Goal: Task Accomplishment & Management: Manage account settings

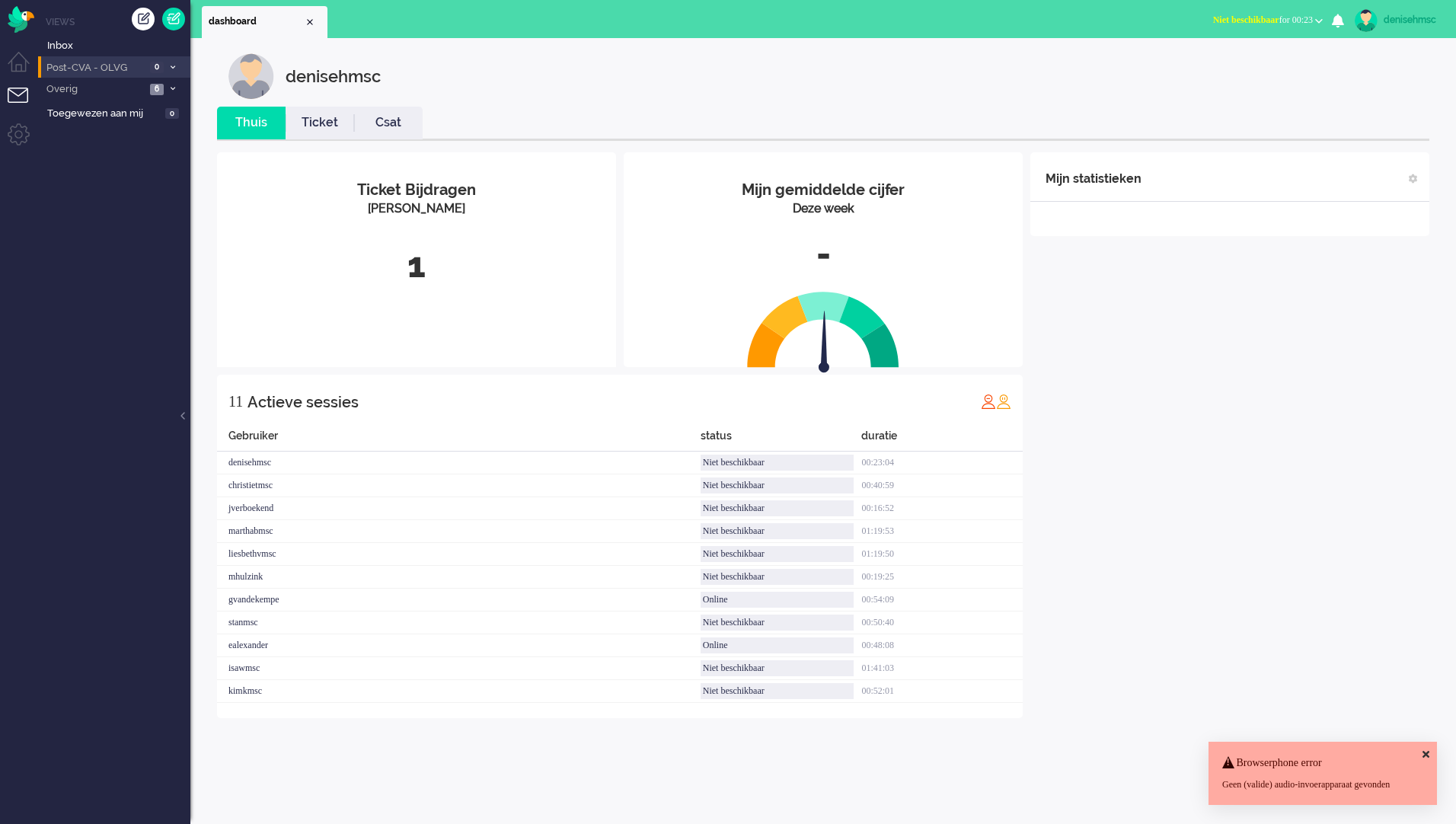
click at [130, 62] on span "Post-CVA - OLVG" at bounding box center [95, 68] width 101 height 15
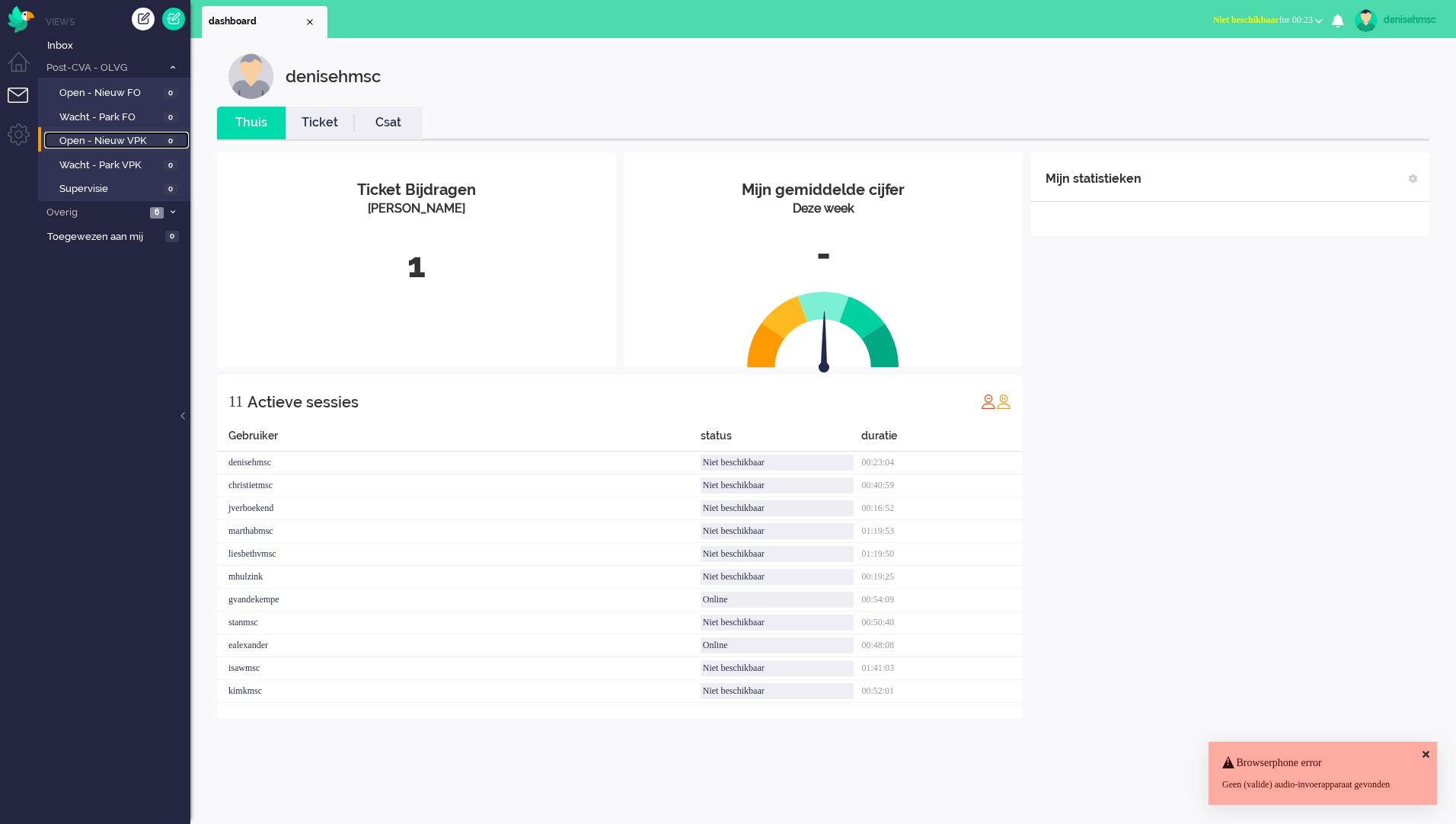
click at [159, 142] on span "Open - Nieuw VPK" at bounding box center [110, 142] width 101 height 15
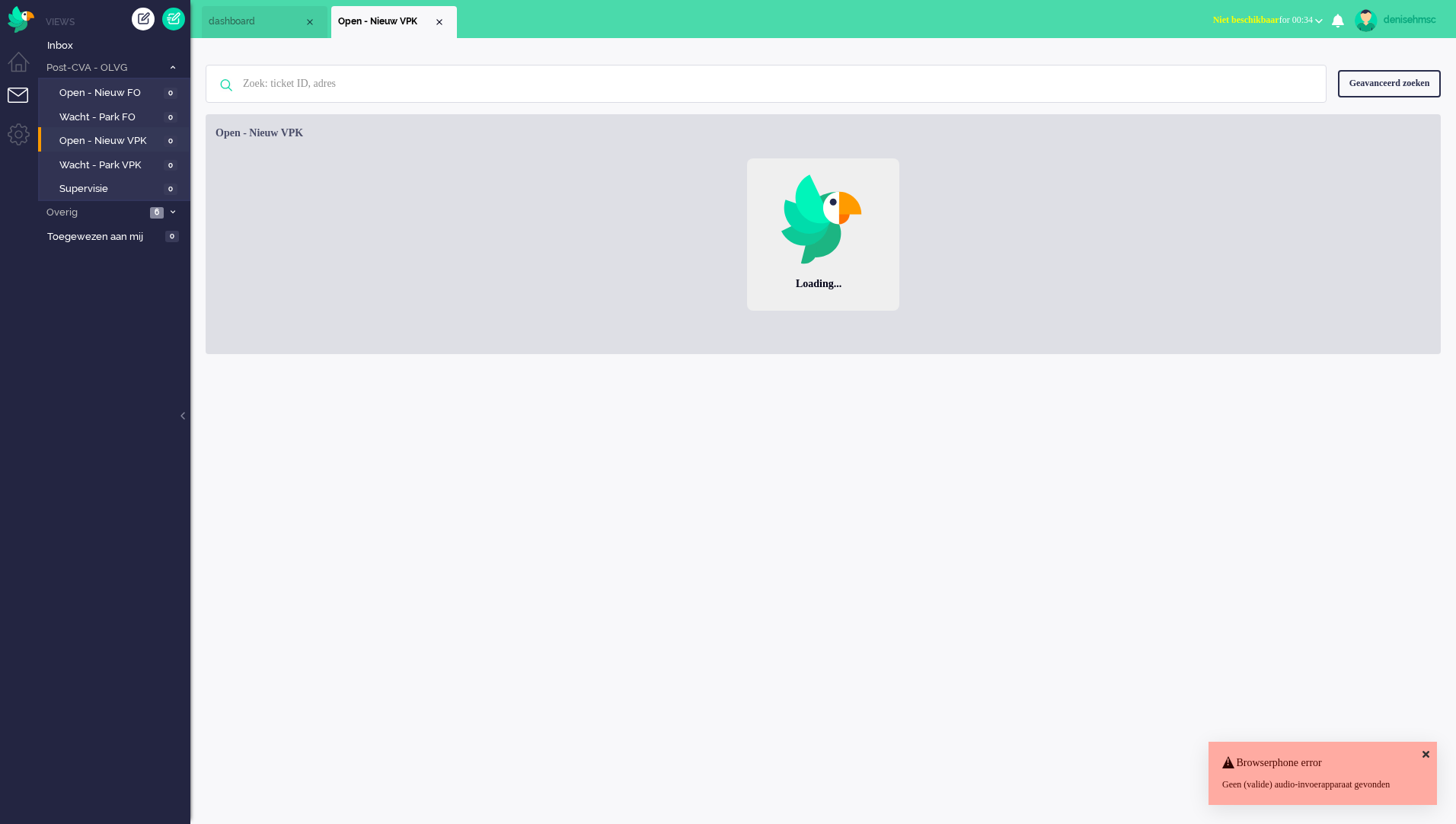
click at [1357, 19] on img at bounding box center [1366, 21] width 23 height 23
click at [1379, 104] on link "Instellingen" at bounding box center [1394, 102] width 105 height 15
select select "browser"
select select "nl"
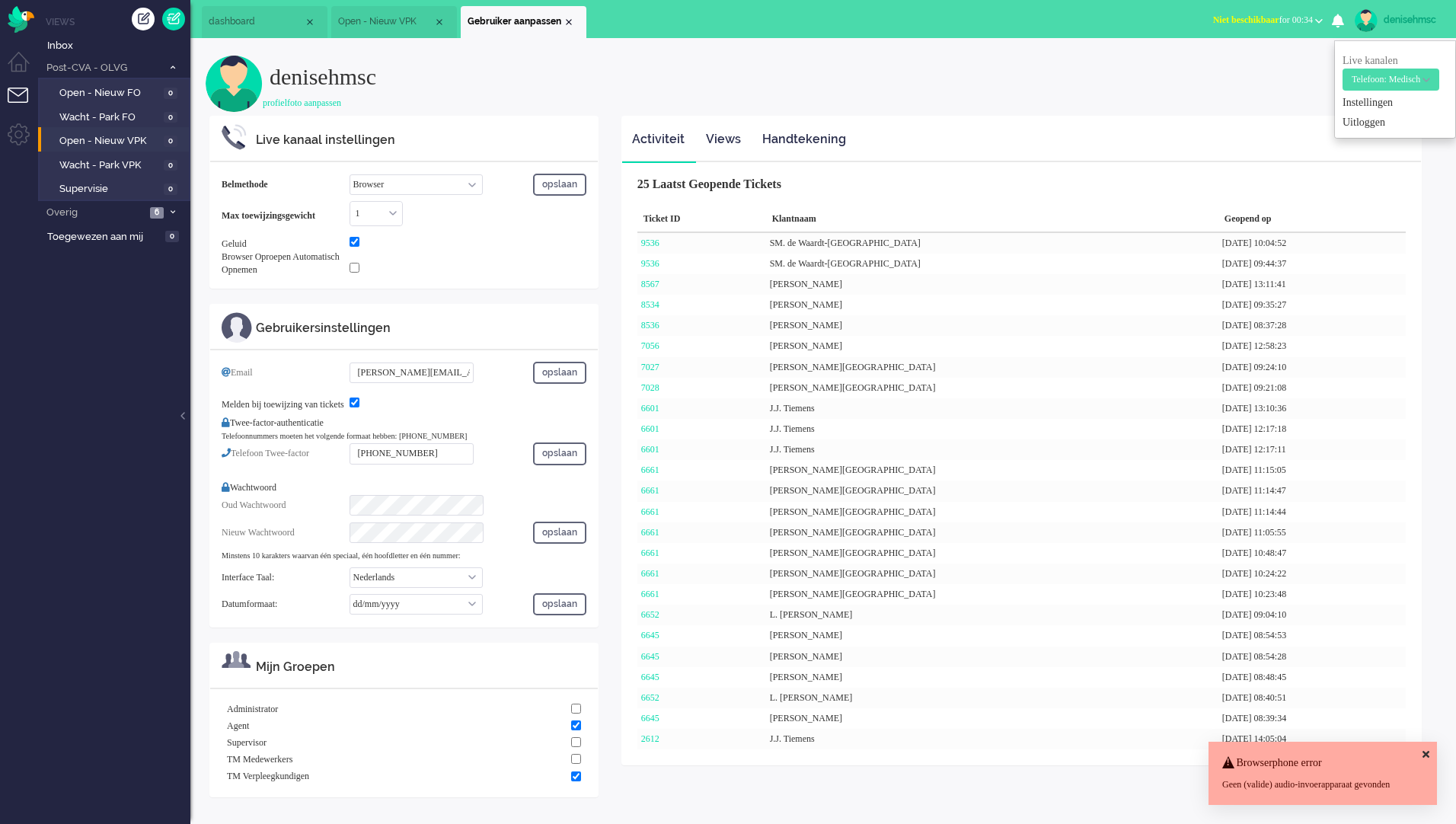
click at [449, 372] on input "[PERSON_NAME][EMAIL_ADDRESS][DOMAIN_NAME]" at bounding box center [411, 373] width 124 height 21
click at [449, 372] on input "deniseh.msc@zorgbijjou.nl" at bounding box center [411, 373] width 124 height 21
click at [480, 318] on div "Gebruikersinstellingen" at bounding box center [404, 327] width 387 height 45
click at [238, 358] on div "Email deniseh.msc@zorgbijjou.nl opslaan Melden bij toewijzing van tickets Twee-…" at bounding box center [404, 488] width 387 height 276
drag, startPoint x: 282, startPoint y: 366, endPoint x: 482, endPoint y: 417, distance: 206.4
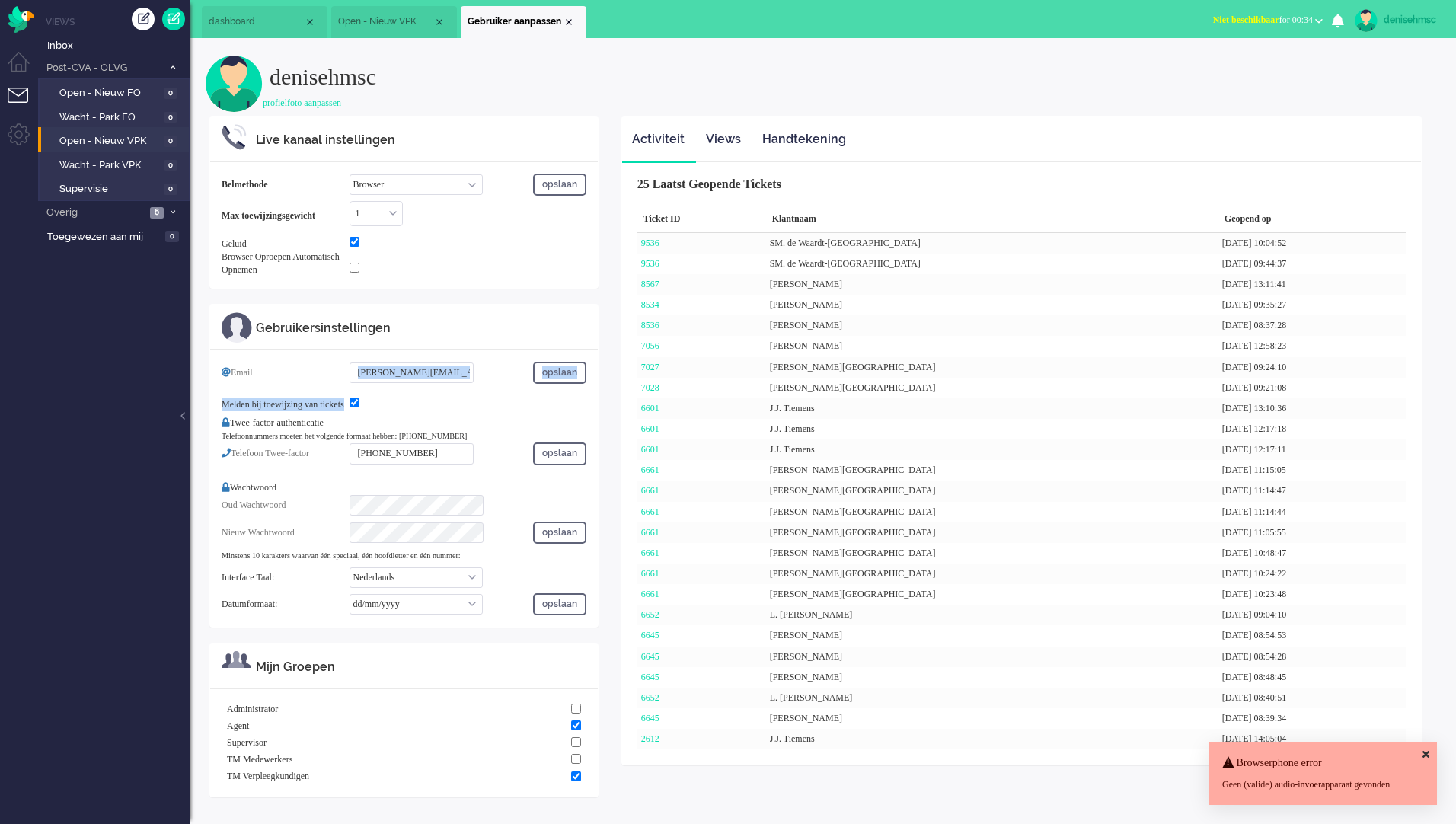
click at [482, 417] on div "Email deniseh.msc@zorgbijjou.nl opslaan Melden bij toewijzing van tickets Twee-…" at bounding box center [404, 489] width 364 height 254
click at [434, 384] on div "Email deniseh.msc@zorgbijjou.nl opslaan" at bounding box center [404, 375] width 364 height 27
click at [137, 68] on span "Post-CVA - OLVG" at bounding box center [103, 68] width 118 height 15
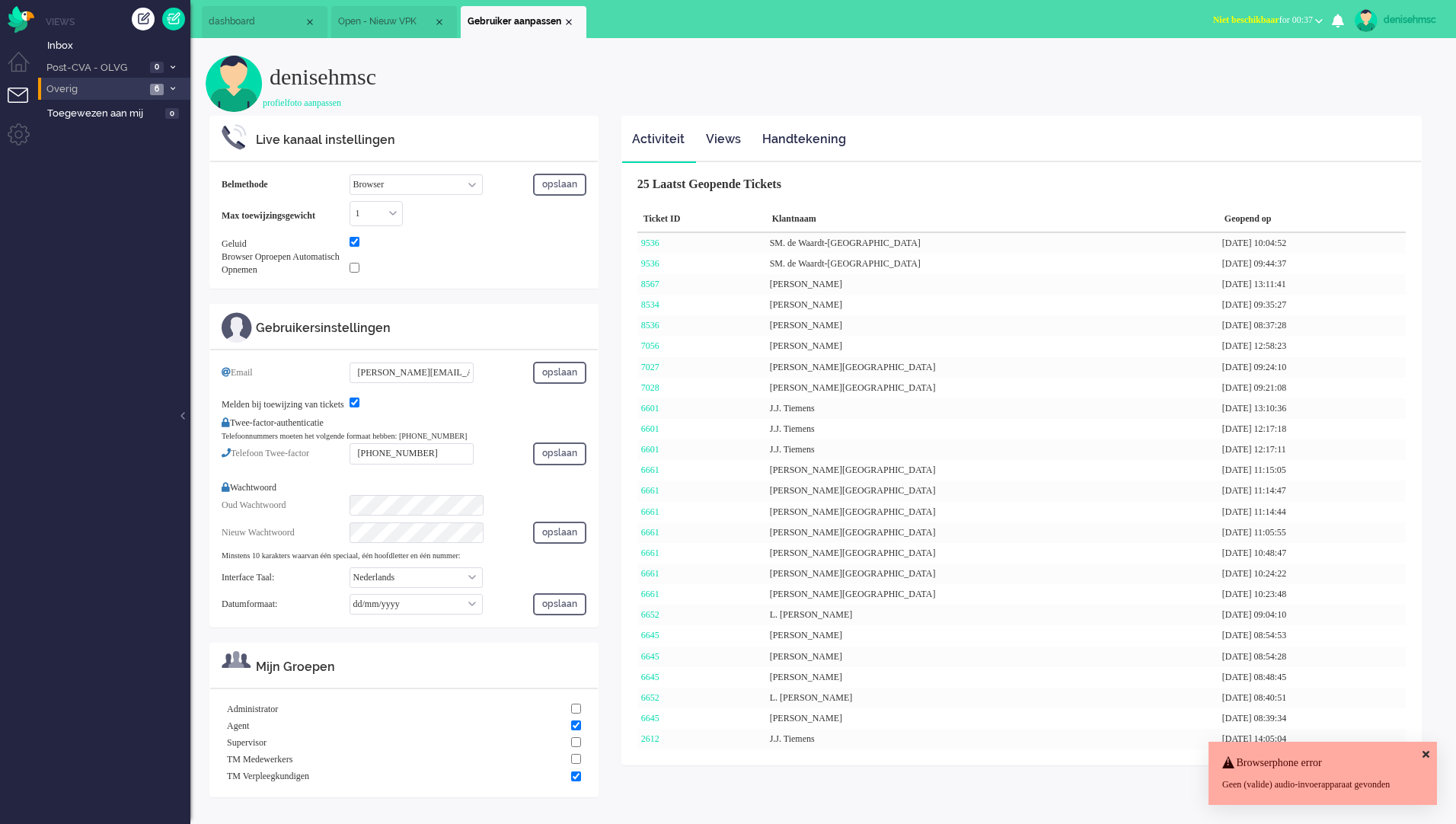
click at [142, 92] on span "Overig" at bounding box center [95, 90] width 101 height 15
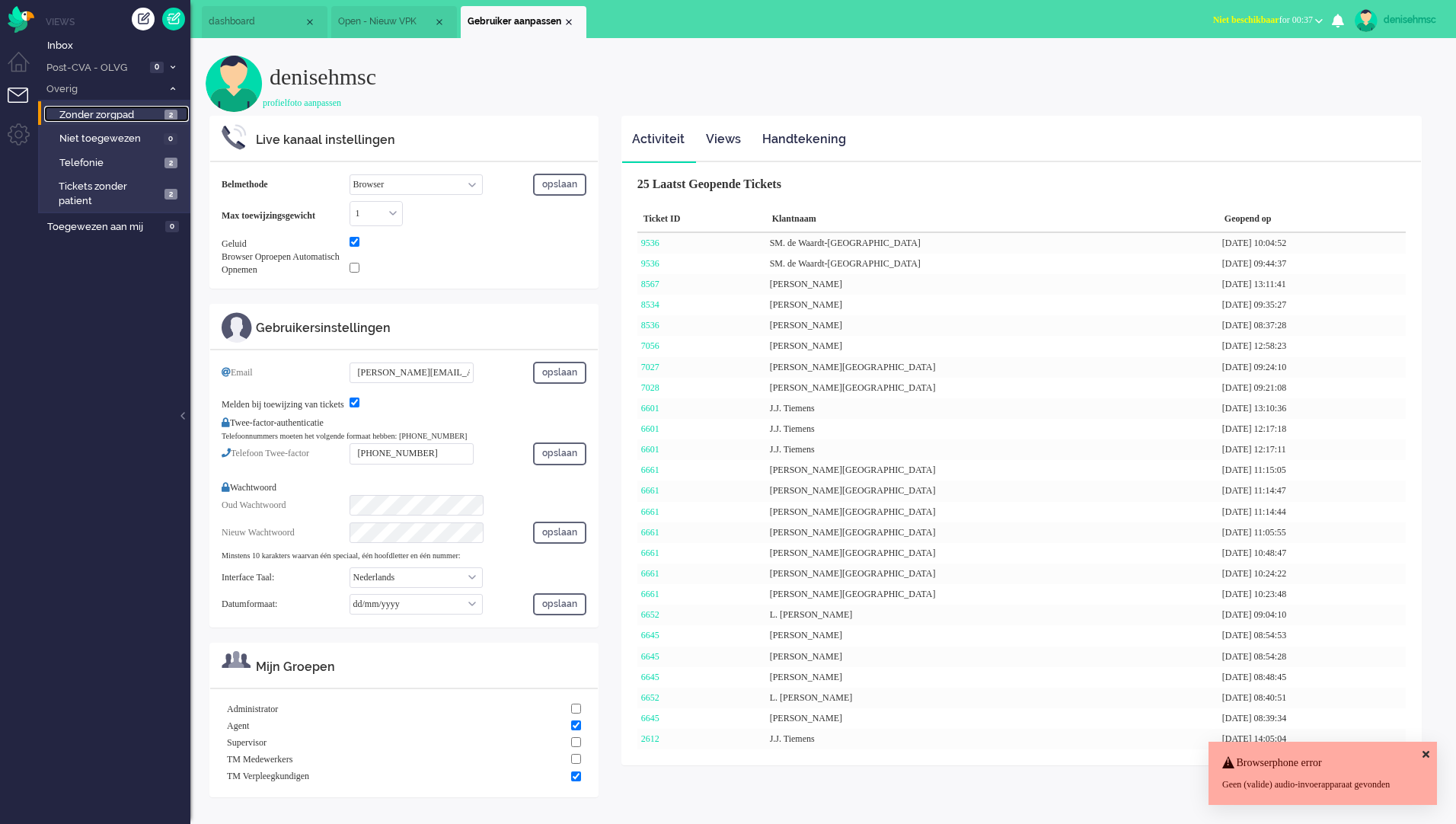
click at [151, 111] on span "Zonder zorgpad" at bounding box center [110, 115] width 101 height 15
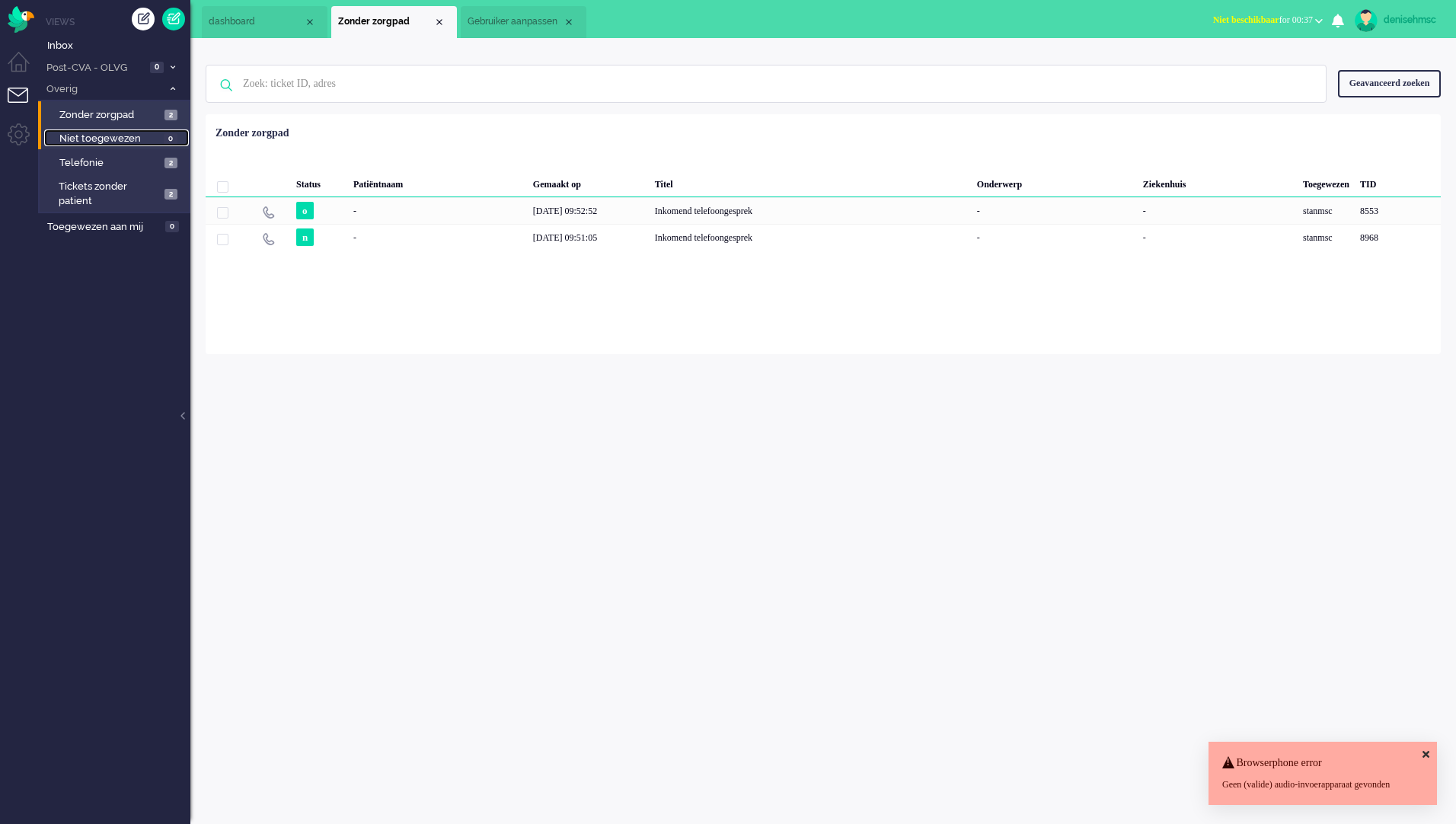
click at [149, 134] on span "Niet toegewezen" at bounding box center [110, 139] width 101 height 15
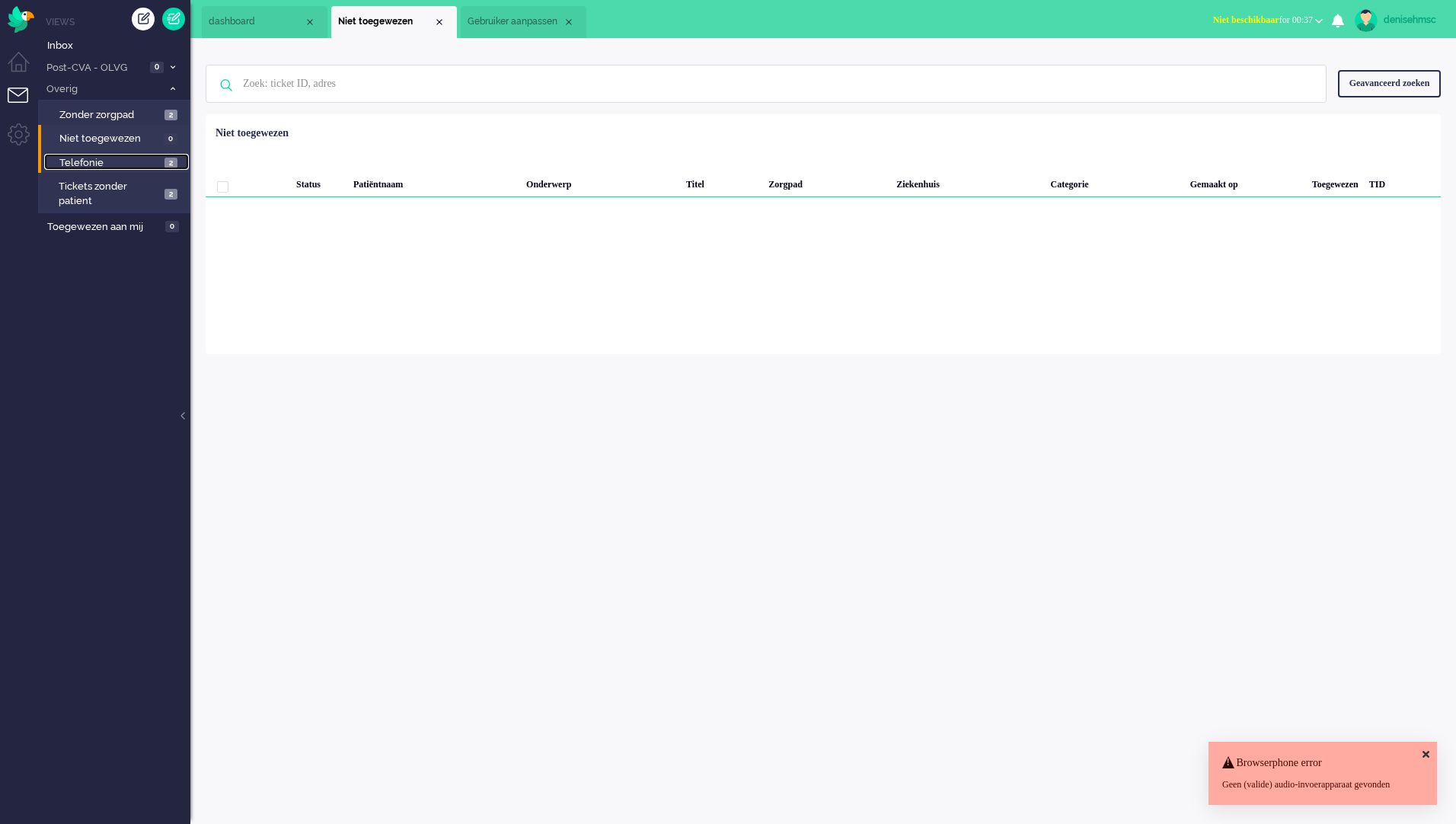
click at [150, 154] on link "Telefonie 2" at bounding box center [116, 162] width 144 height 16
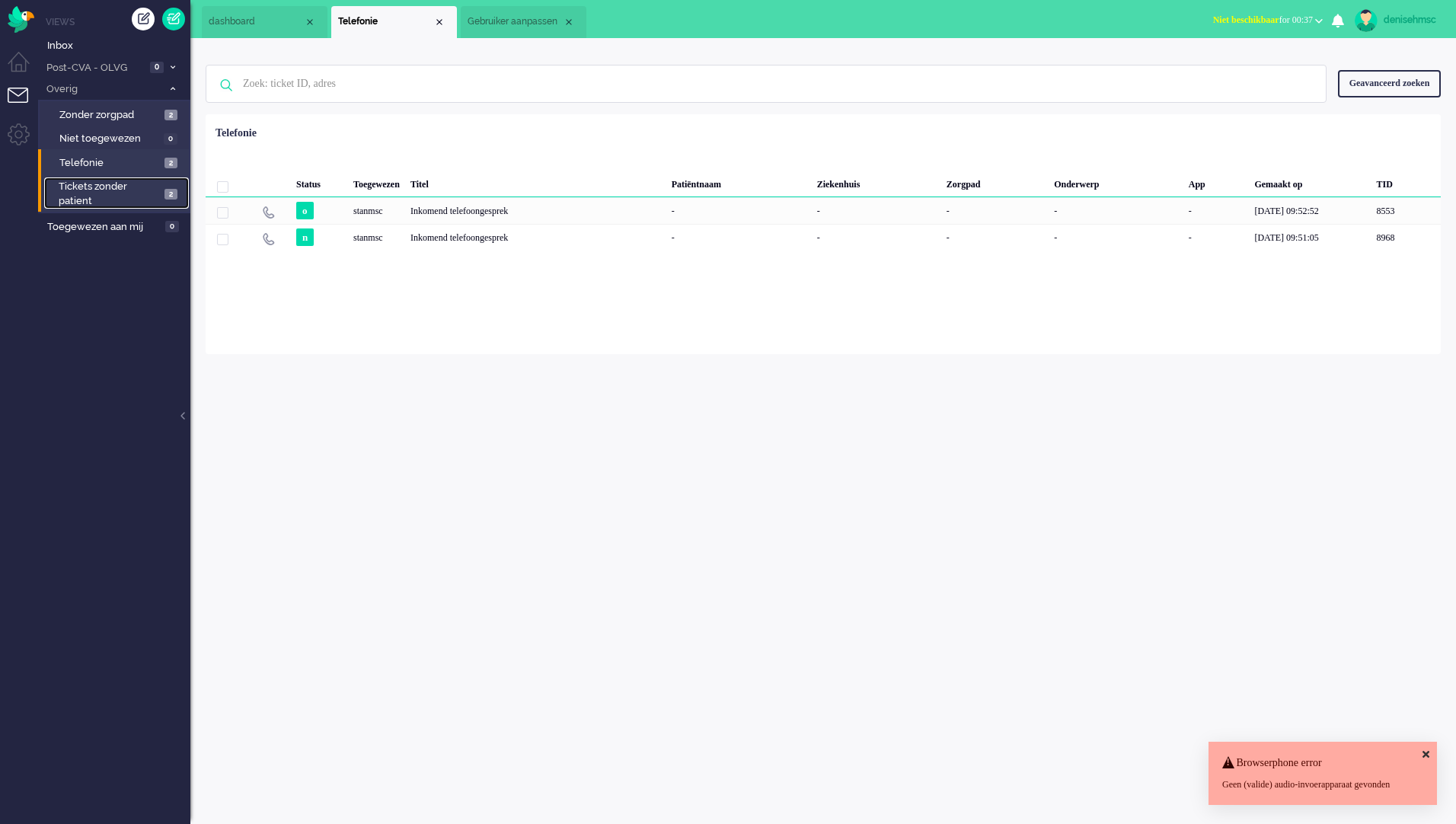
click at [153, 184] on span "Tickets zonder patient" at bounding box center [109, 194] width 101 height 28
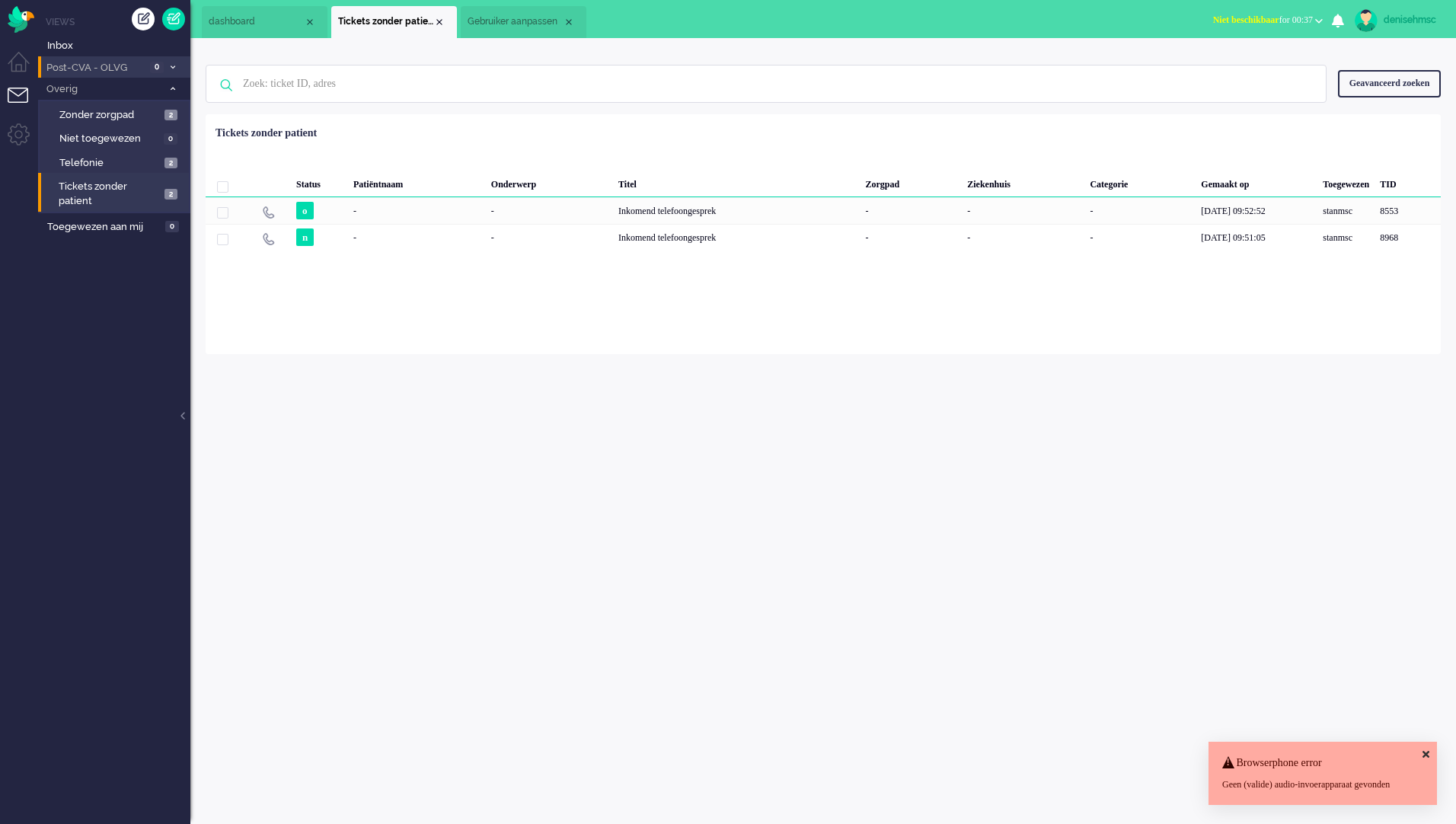
click at [117, 64] on span "Post-CVA - OLVG" at bounding box center [95, 68] width 101 height 15
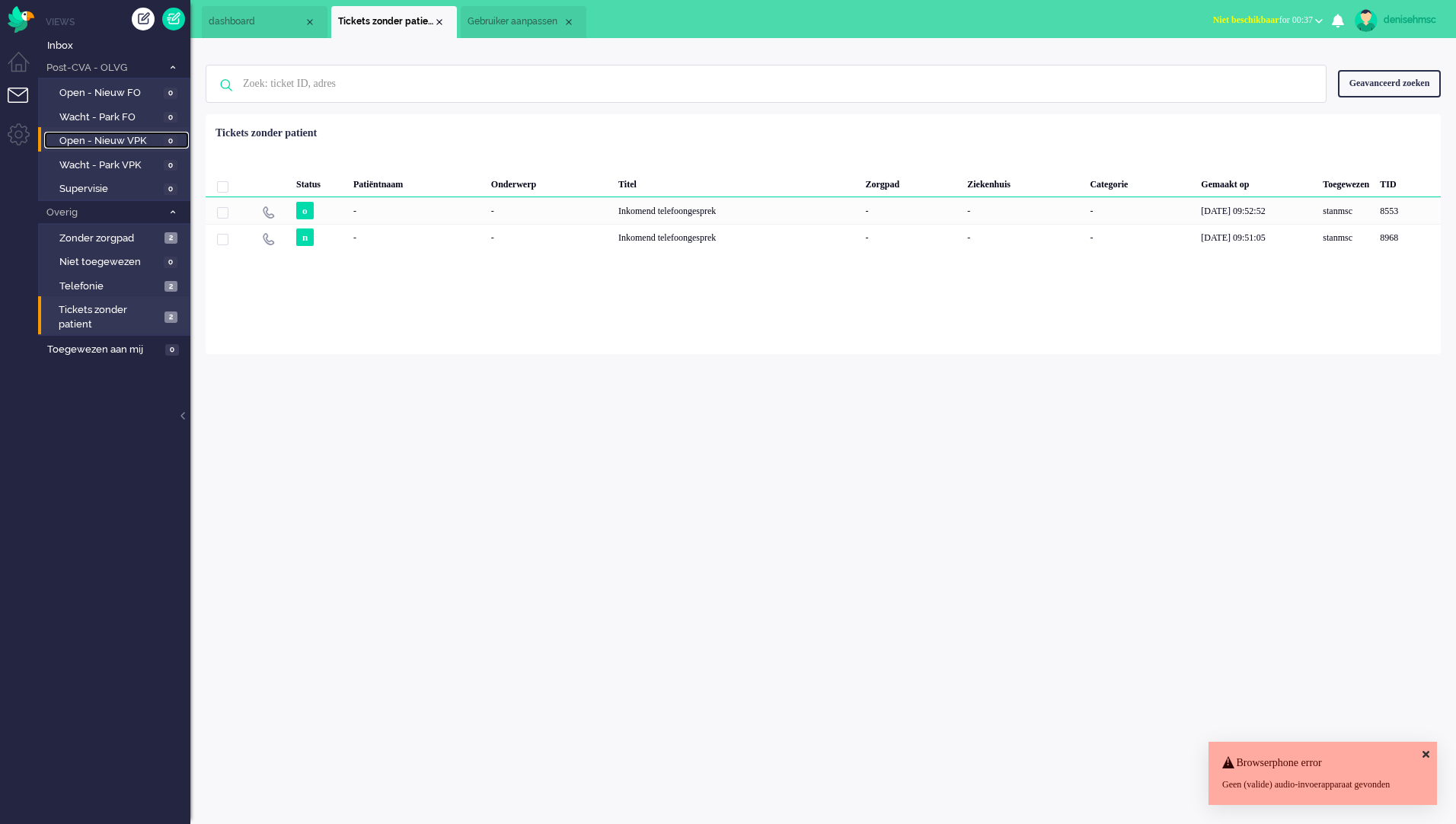
click at [137, 144] on span "Open - Nieuw VPK" at bounding box center [110, 142] width 101 height 15
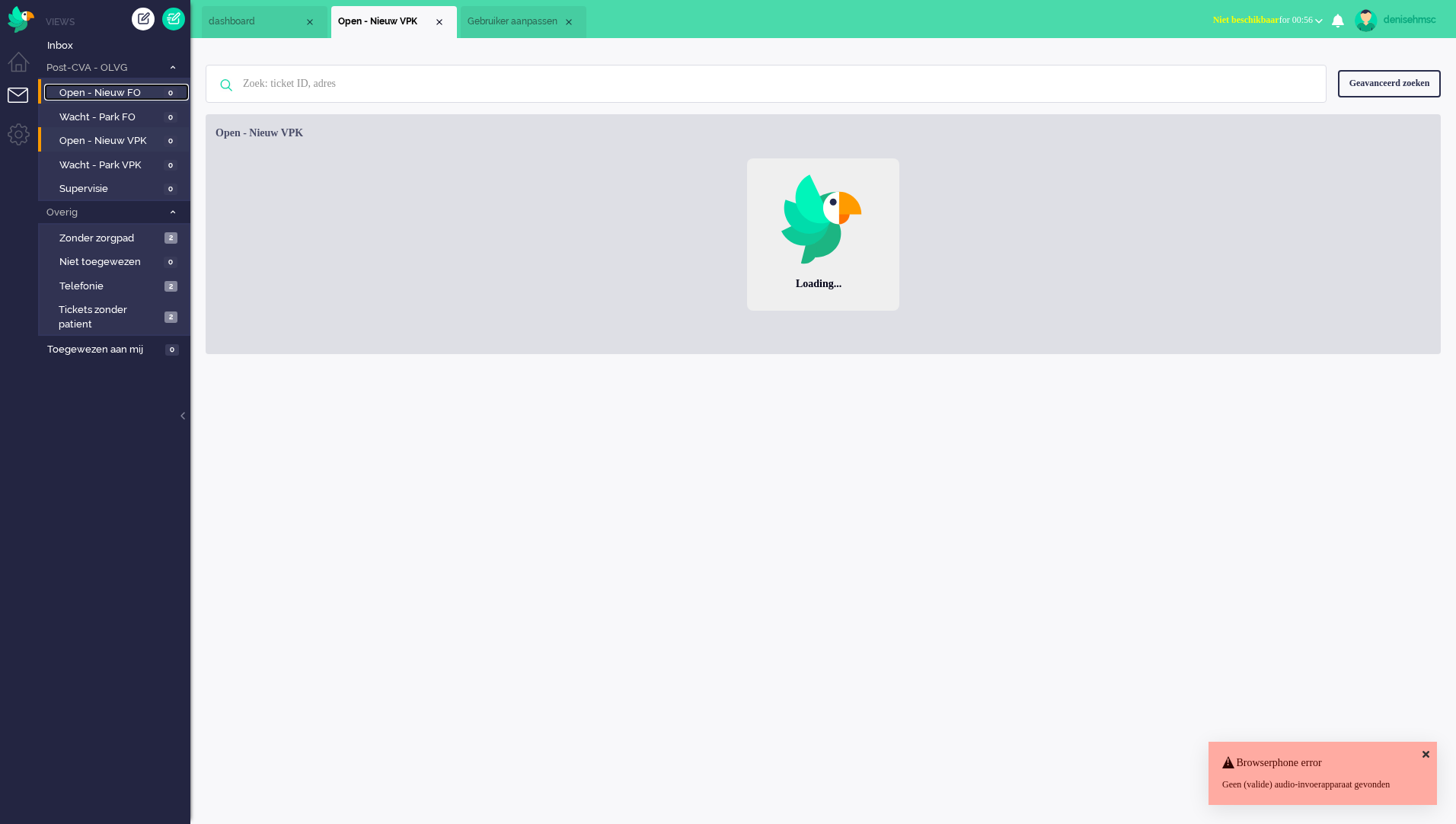
click at [108, 92] on span "Open - Nieuw FO" at bounding box center [110, 93] width 101 height 15
click at [26, 16] on img "Omnidesk" at bounding box center [21, 19] width 26 height 26
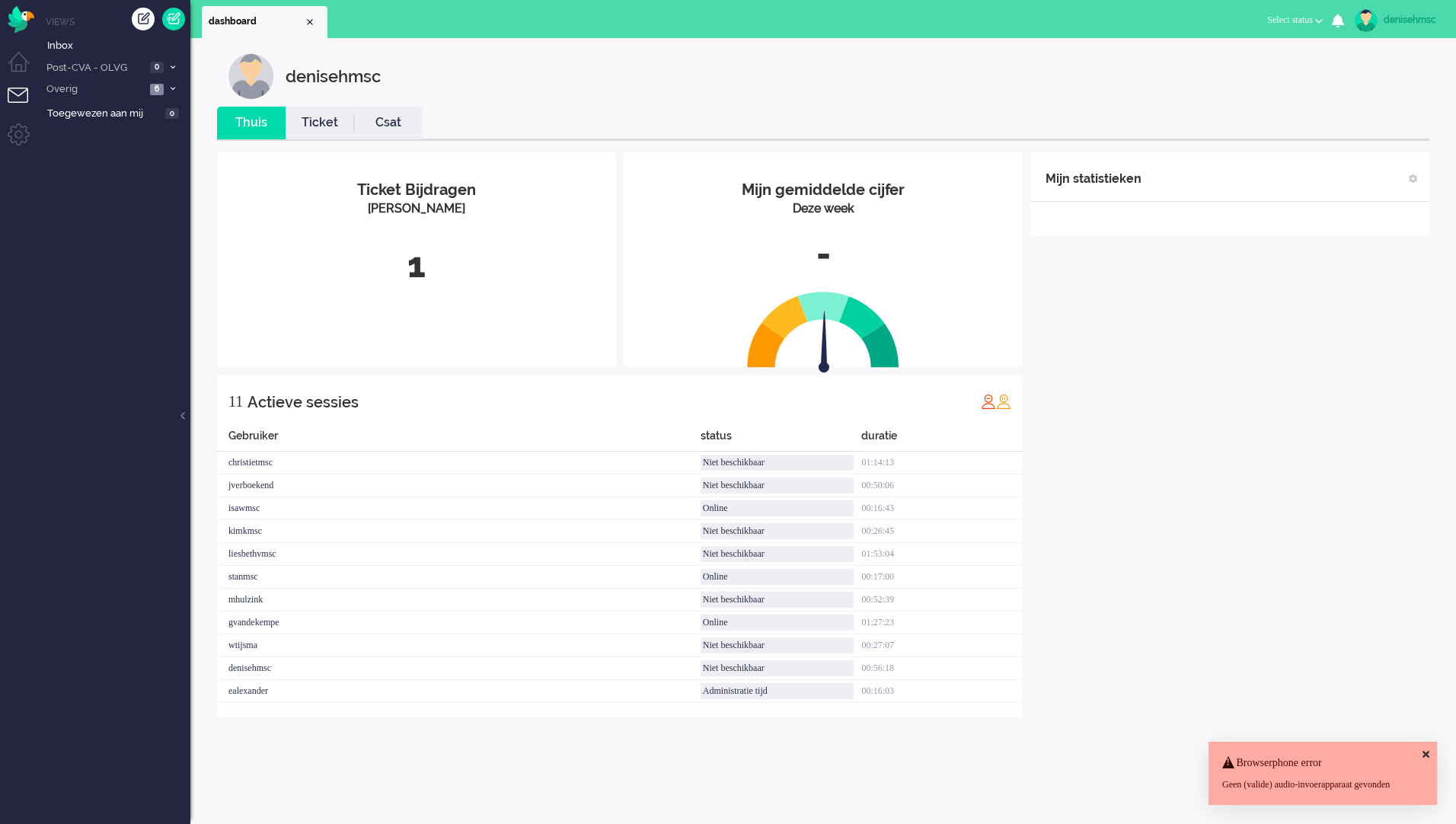
click at [1318, 17] on button "Select status" at bounding box center [1295, 20] width 74 height 22
click at [1263, 67] on label "Online" at bounding box center [1260, 68] width 120 height 13
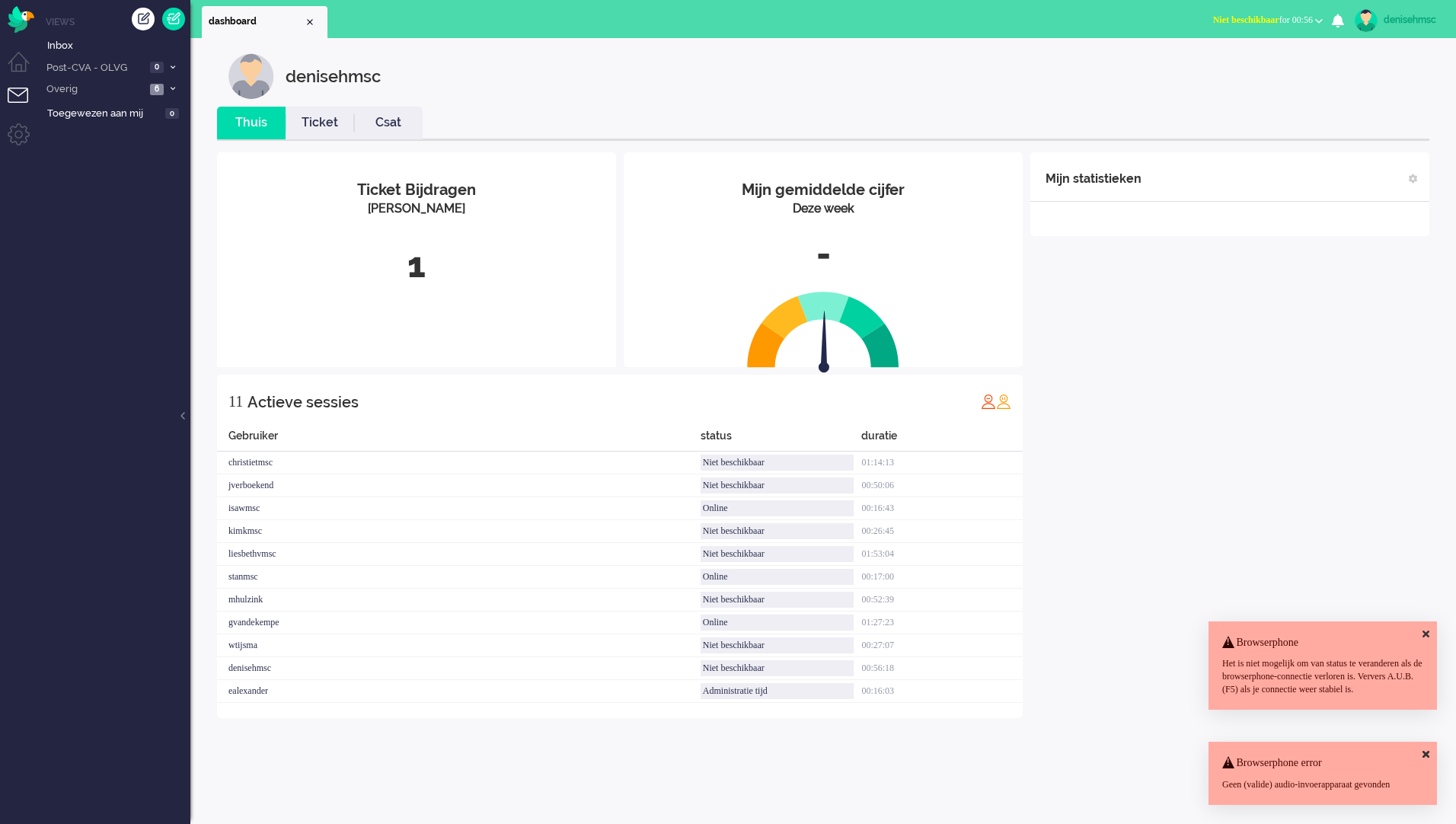
click at [1419, 622] on div "Browserphone Het is niet mogelijk om van status te veranderen als de browserpho…" at bounding box center [1322, 666] width 228 height 89
click at [1426, 629] on icon at bounding box center [1425, 634] width 7 height 10
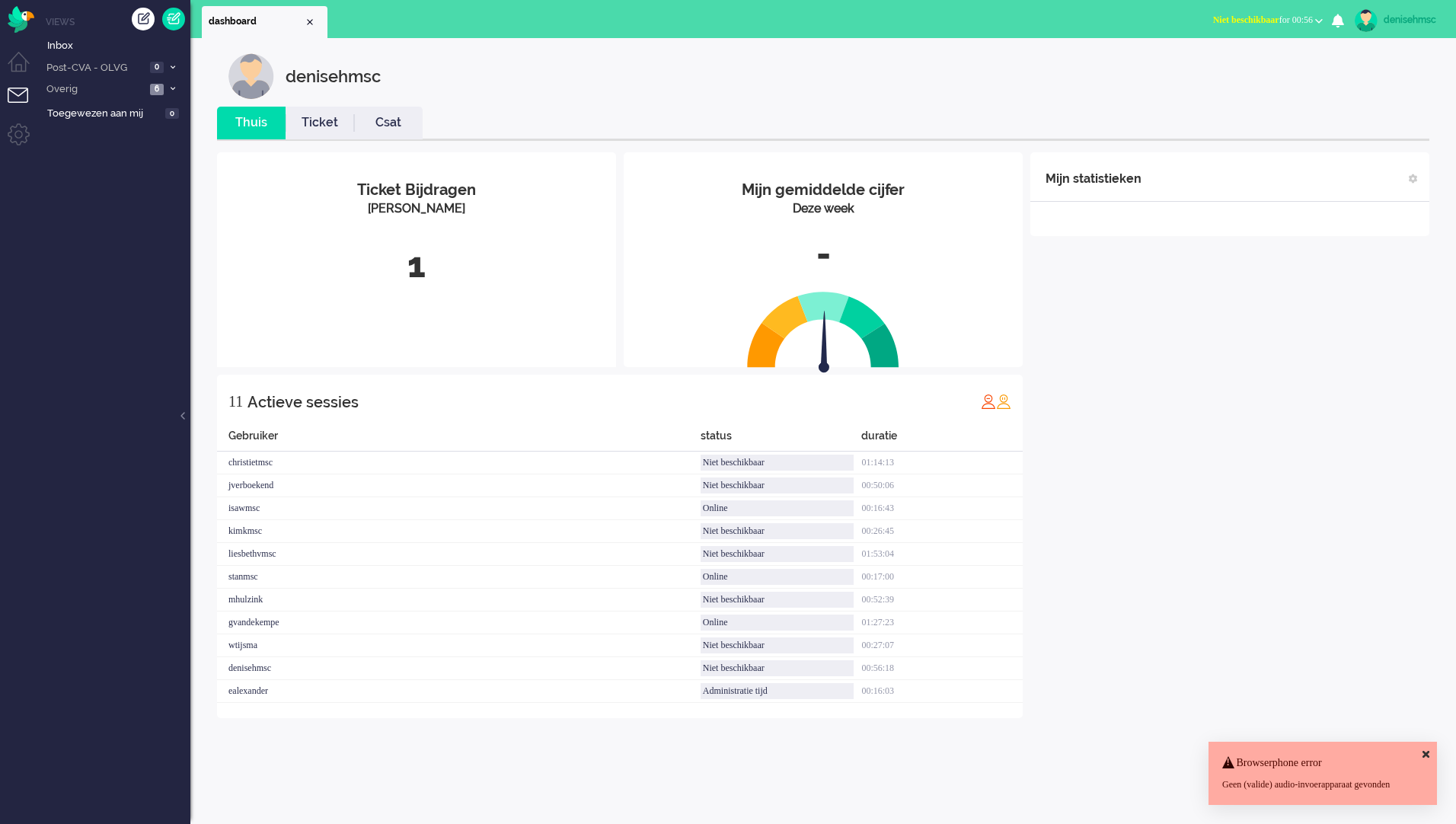
click at [1428, 750] on icon at bounding box center [1425, 755] width 7 height 10
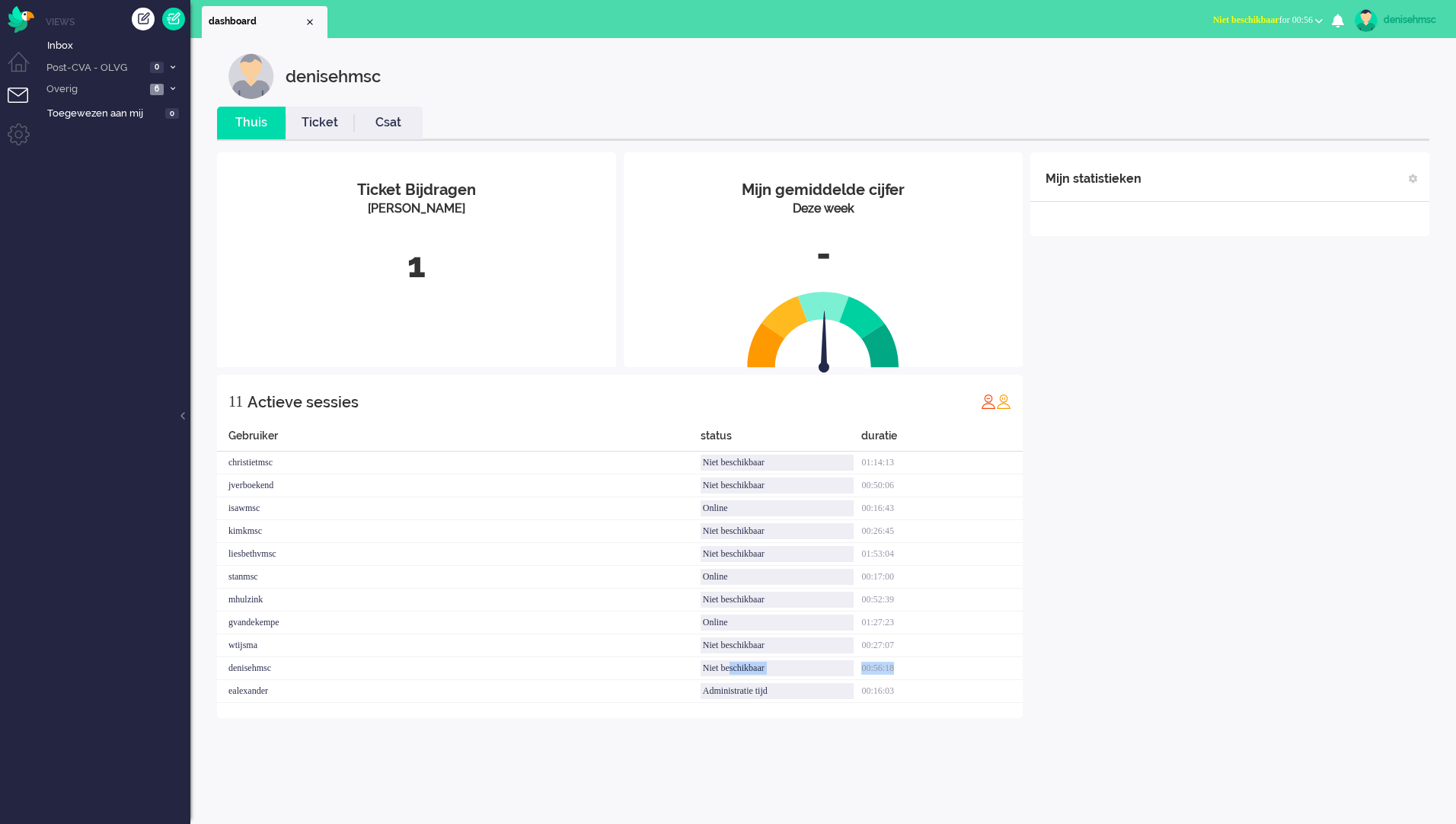
drag, startPoint x: 970, startPoint y: 674, endPoint x: 734, endPoint y: 656, distance: 236.7
click at [734, 656] on div "Gebruiker status duratie christietmsc Niet beschikbaar 01:14:13 jverboekend Nie…" at bounding box center [619, 565] width 805 height 275
click at [1296, 23] on span "Niet beschikbaar for 00:56" at bounding box center [1262, 20] width 100 height 11
click at [1244, 89] on label "Outbound pending" at bounding box center [1260, 85] width 120 height 13
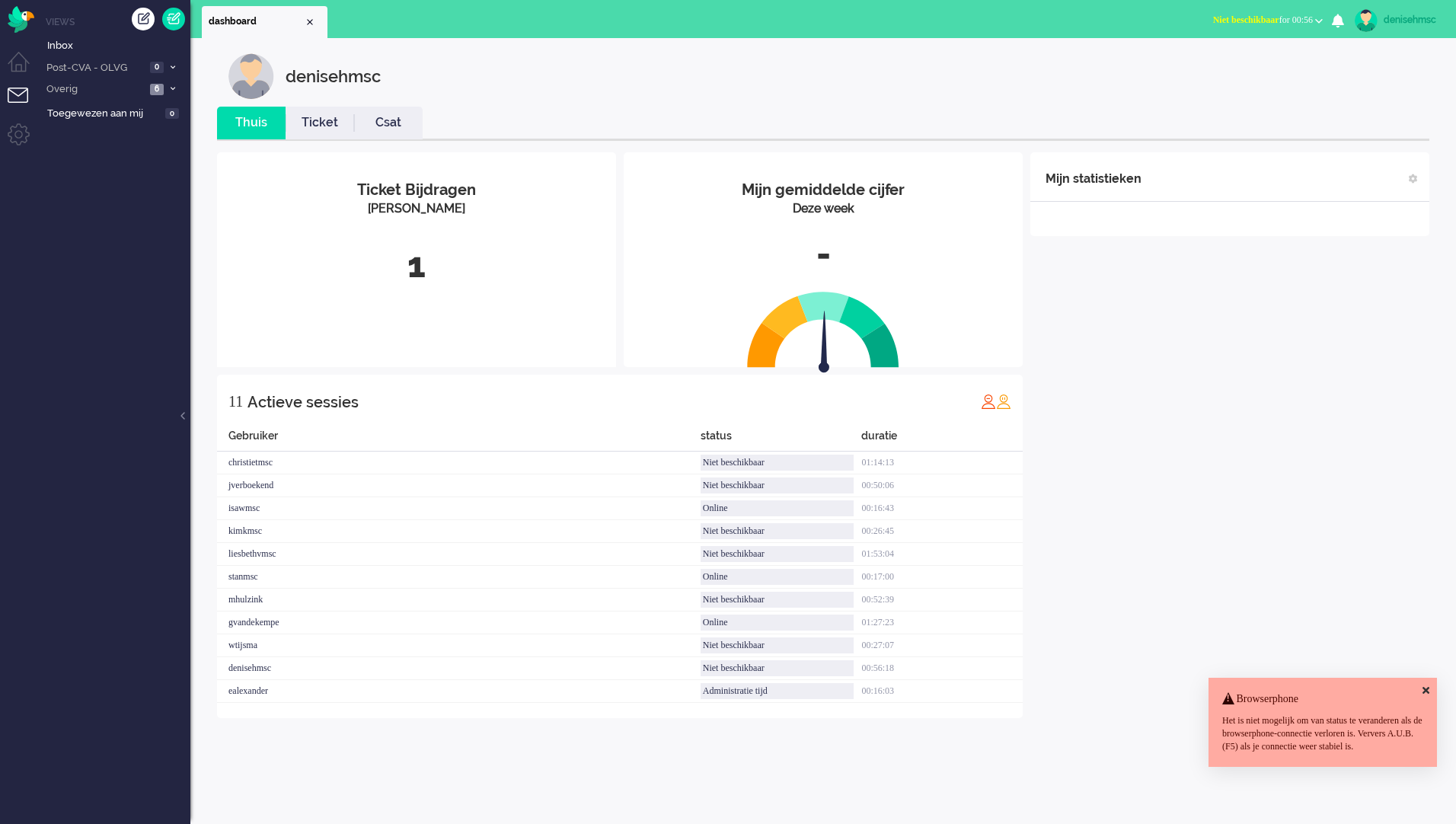
click at [1303, 16] on span "Niet beschikbaar for 00:56" at bounding box center [1262, 20] width 100 height 11
click at [1220, 67] on label "Online" at bounding box center [1260, 68] width 120 height 13
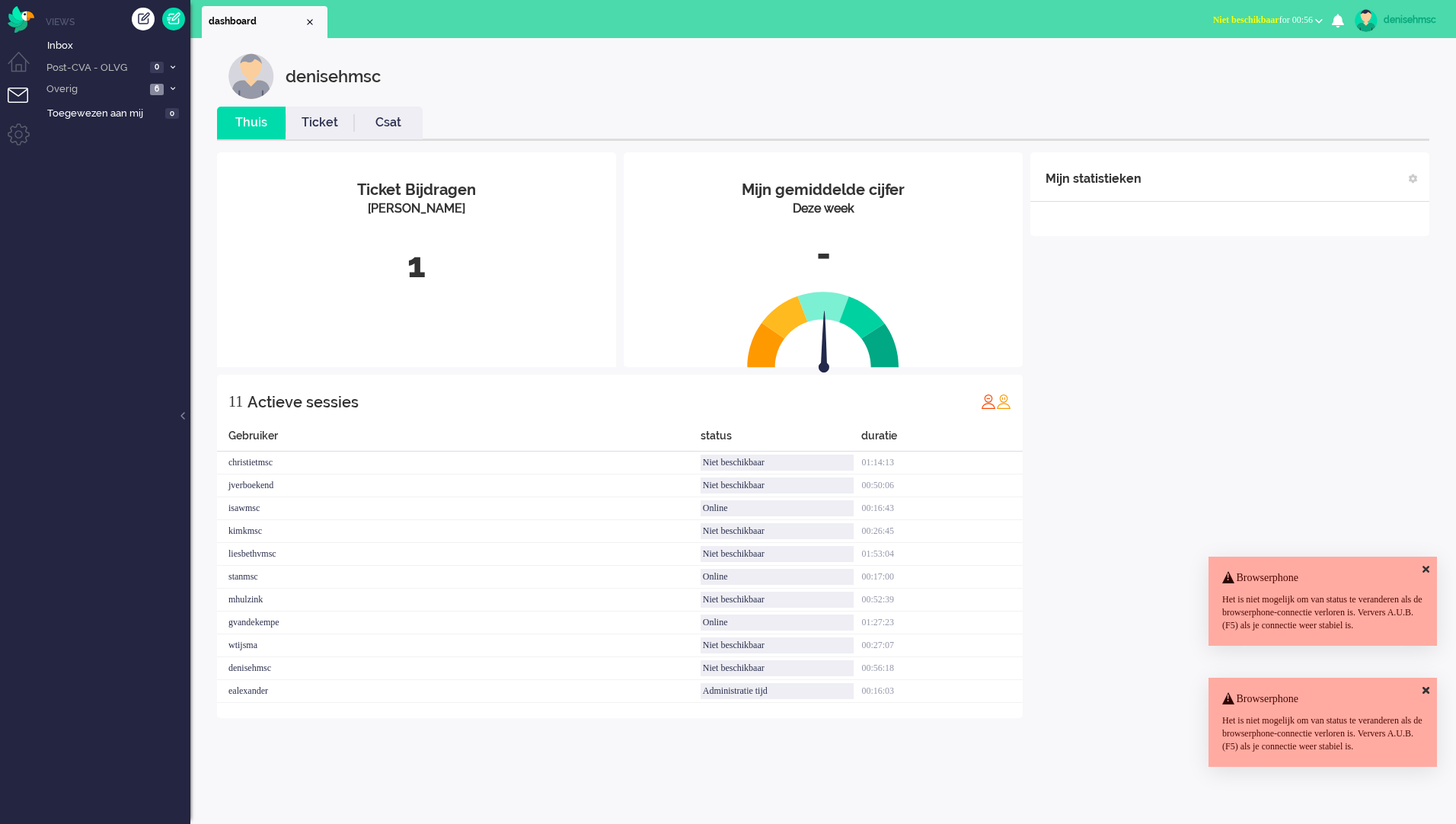
click at [1422, 564] on icon at bounding box center [1425, 569] width 7 height 10
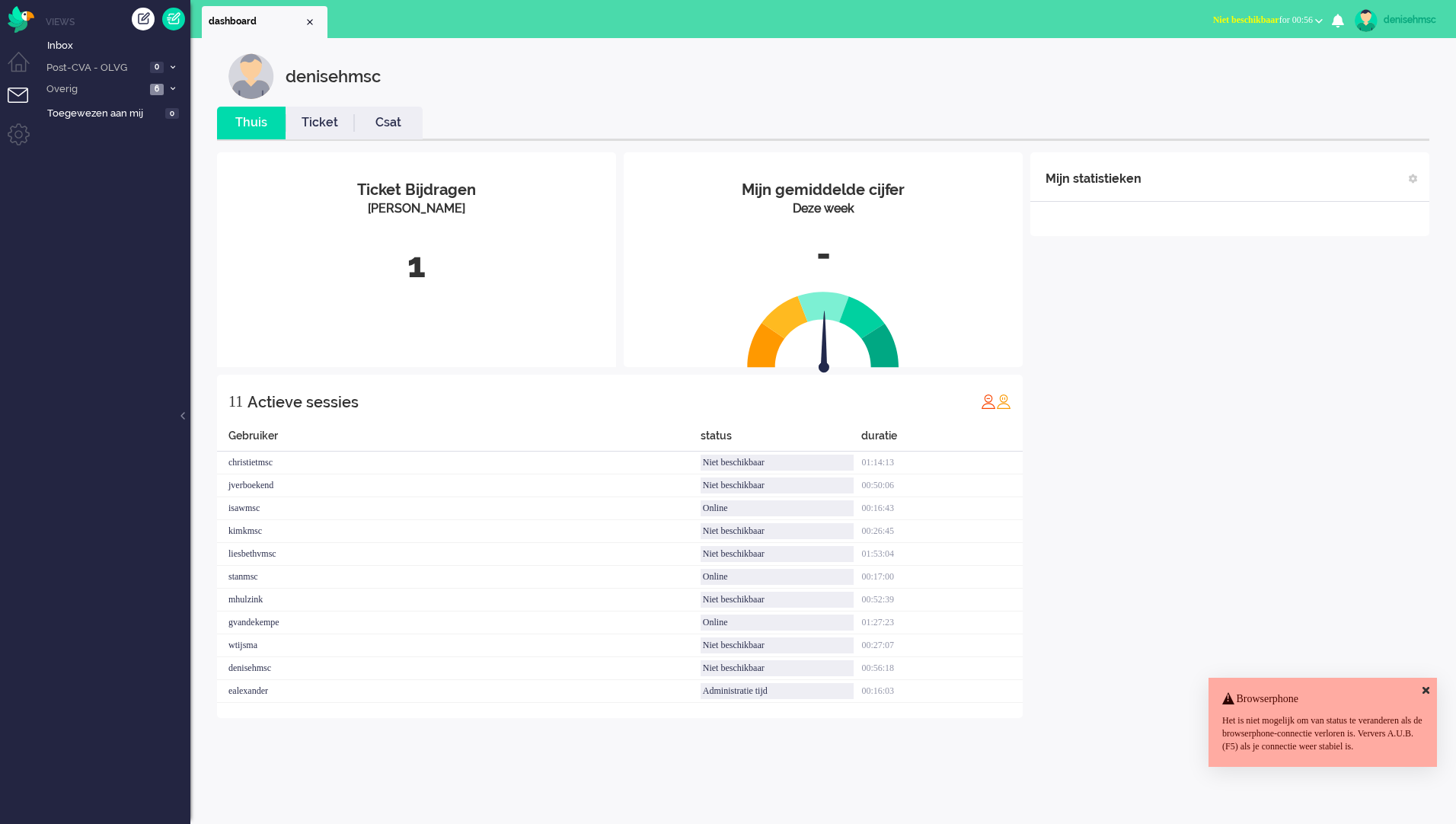
click at [1425, 685] on icon at bounding box center [1425, 690] width 7 height 10
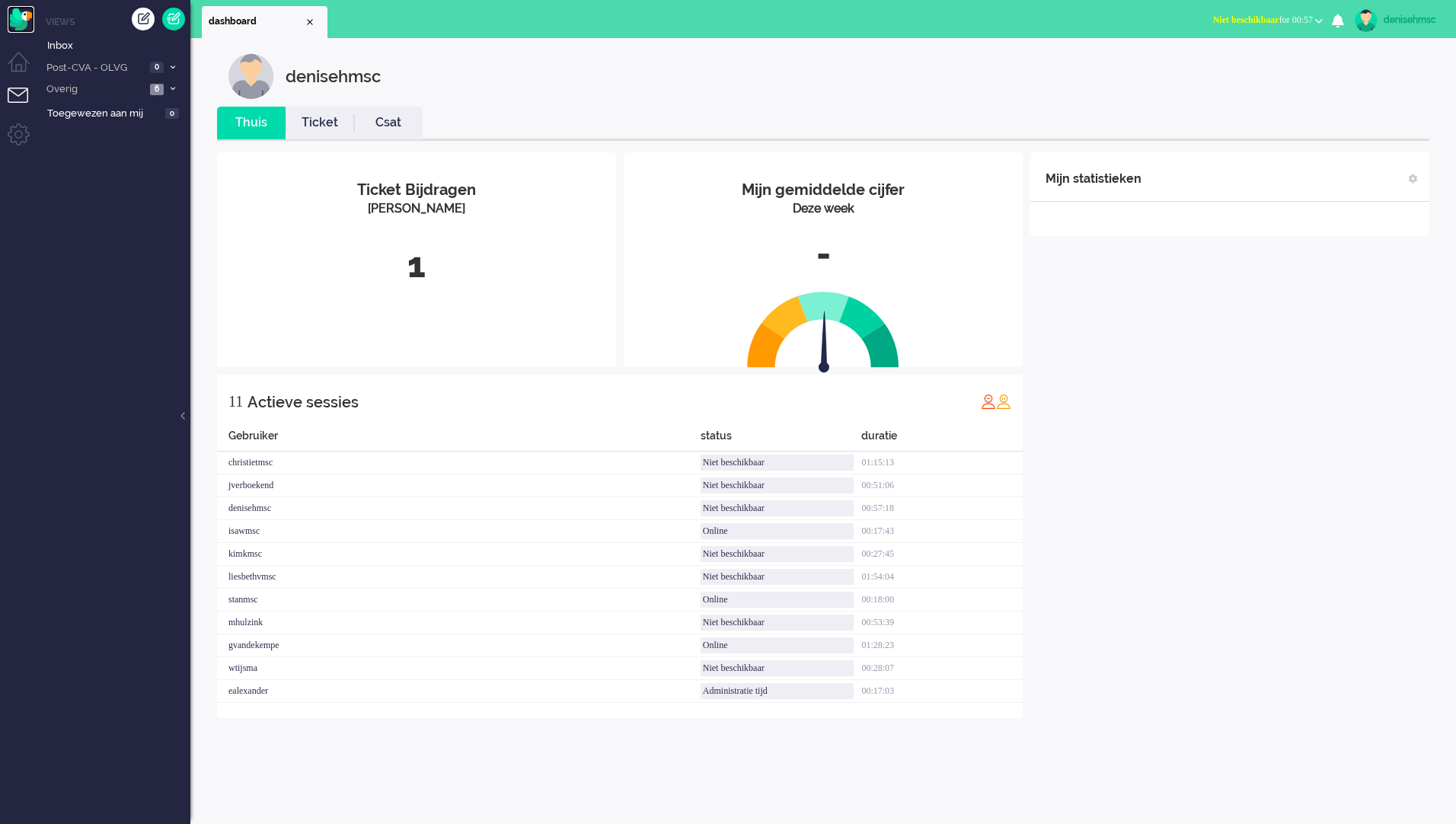
click at [25, 9] on img "Omnidesk" at bounding box center [21, 19] width 26 height 26
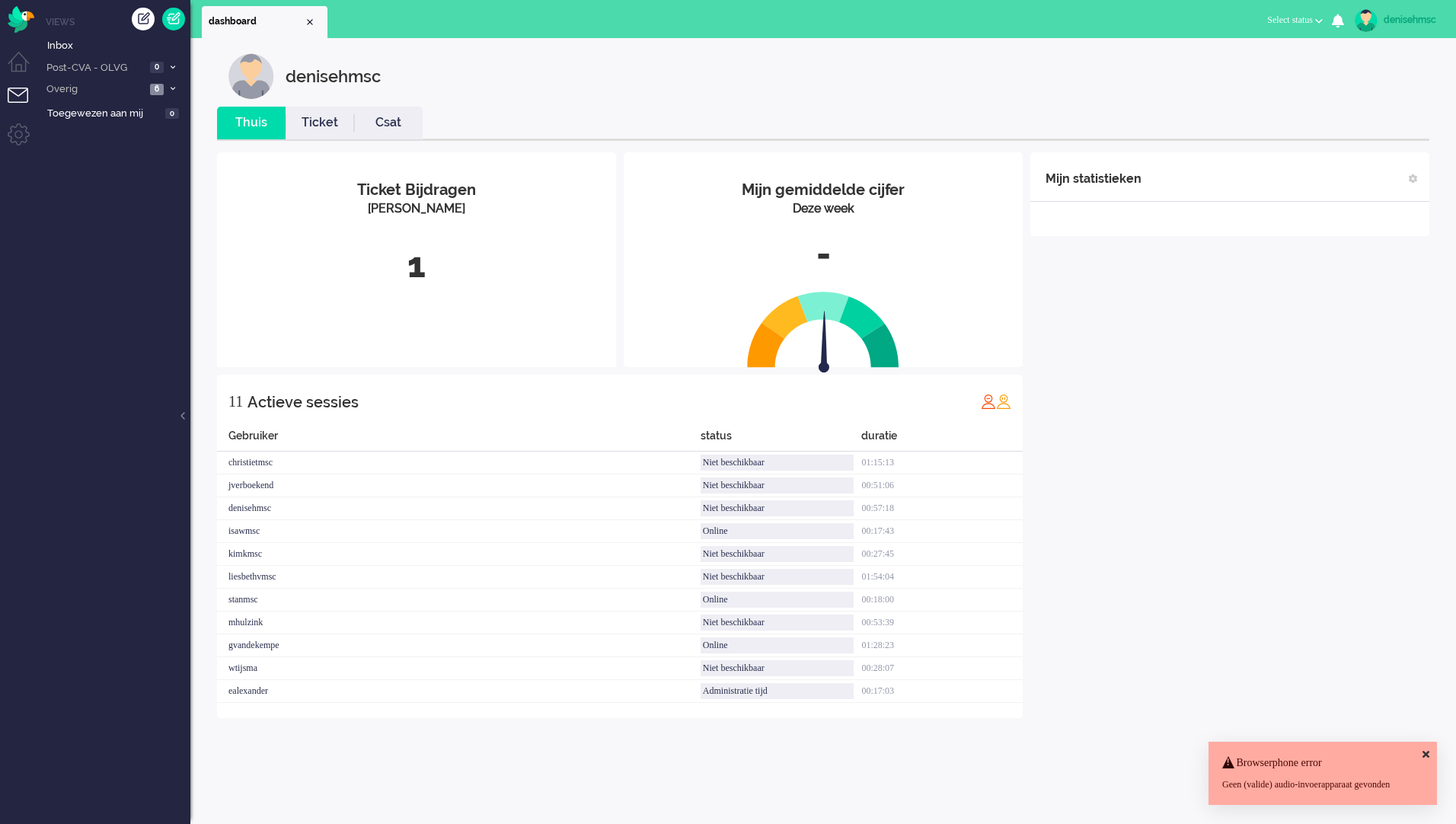
click at [333, 134] on li "Ticket" at bounding box center [319, 123] width 68 height 33
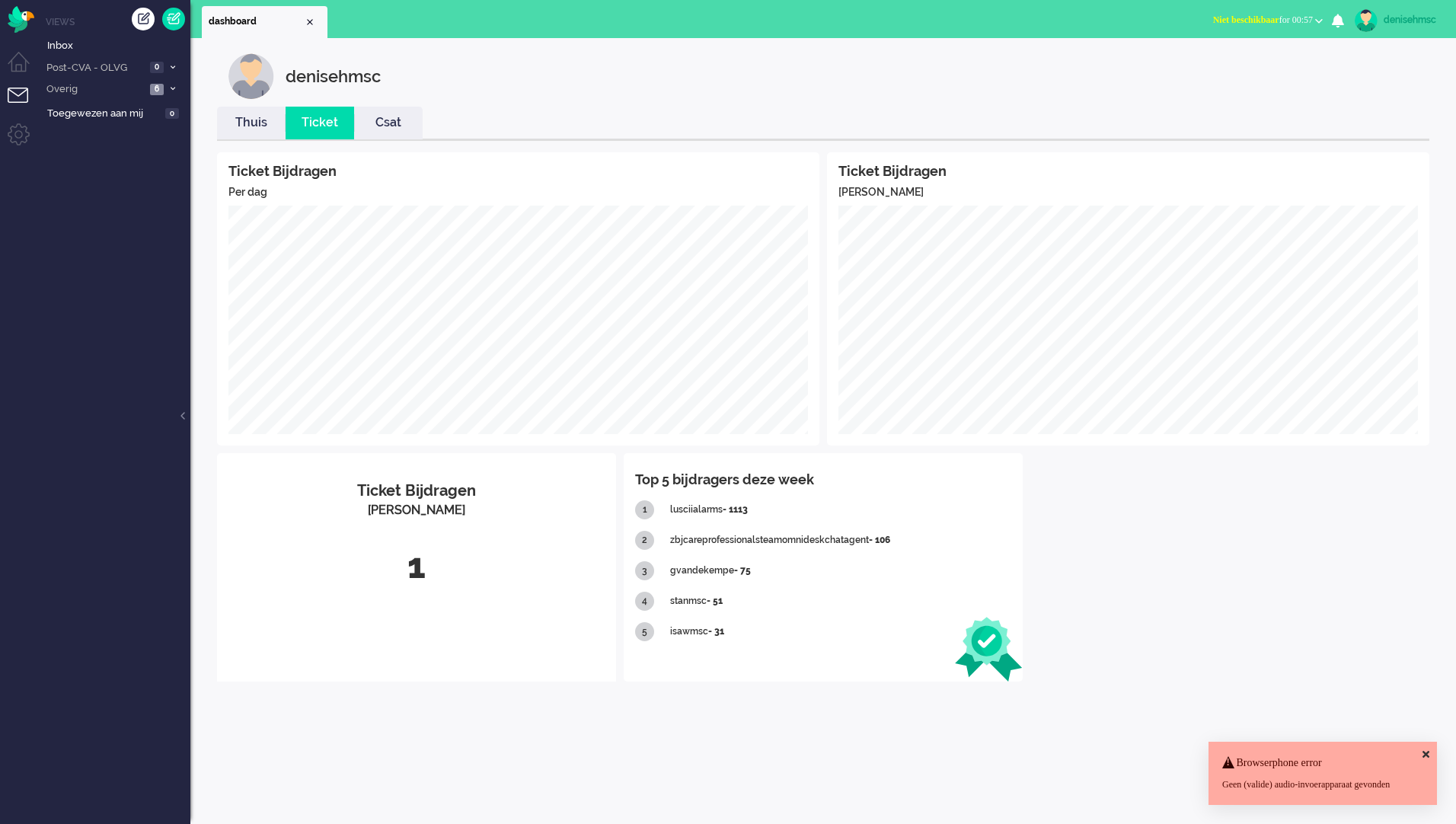
click at [265, 118] on link "Thuis" at bounding box center [251, 123] width 68 height 17
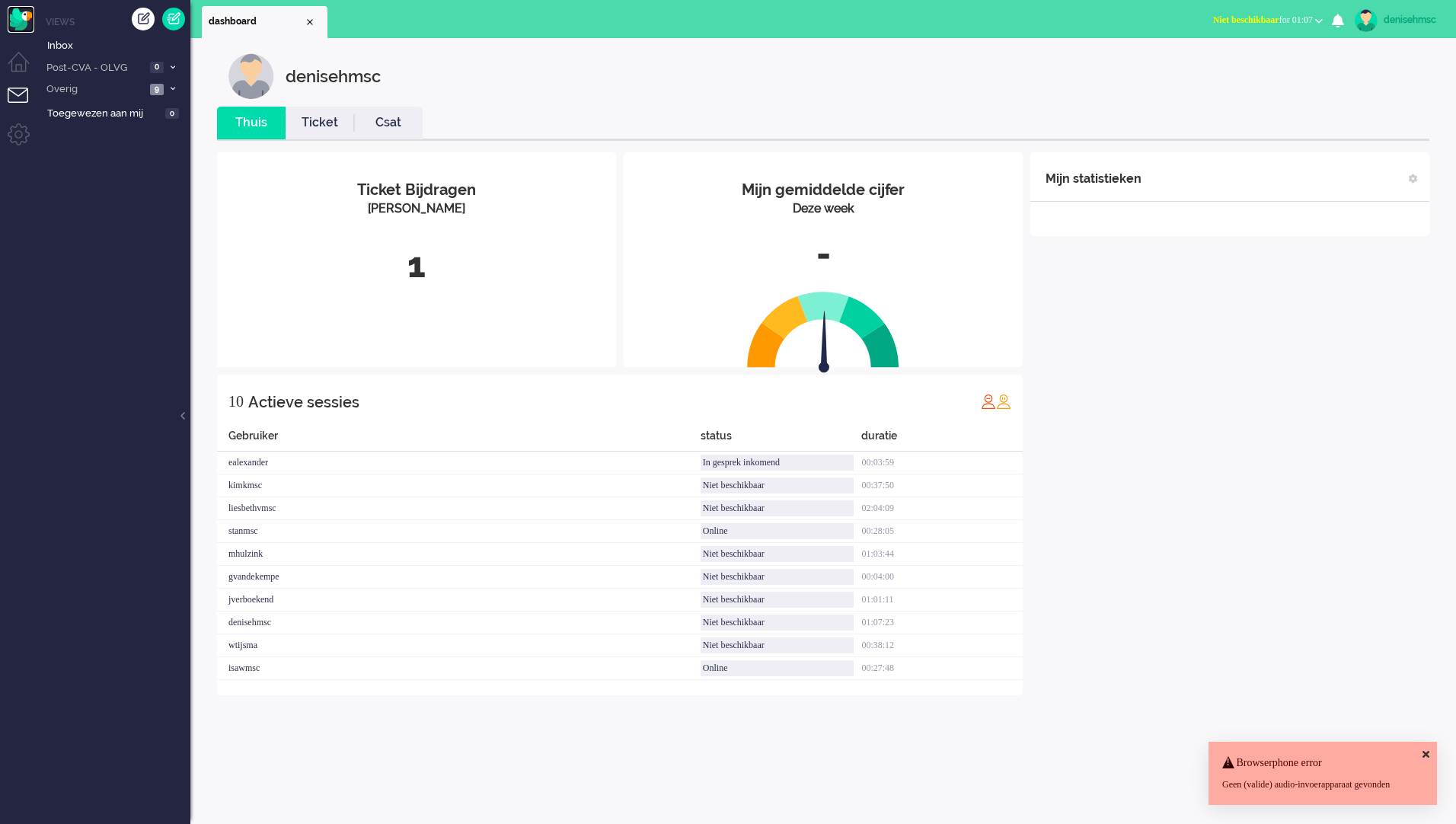
click at [26, 14] on img "Omnidesk" at bounding box center [21, 19] width 26 height 26
